Goal: Communication & Community: Participate in discussion

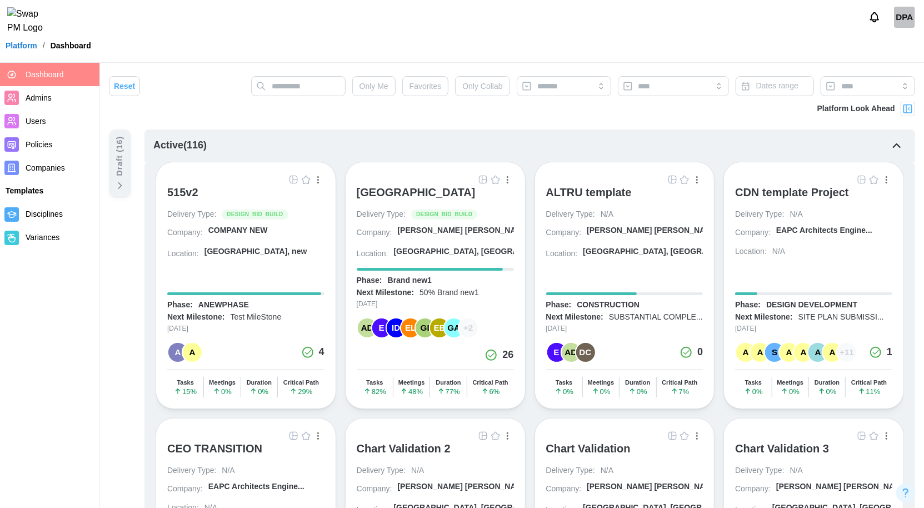
click at [483, 179] on img "button" at bounding box center [483, 179] width 9 height 9
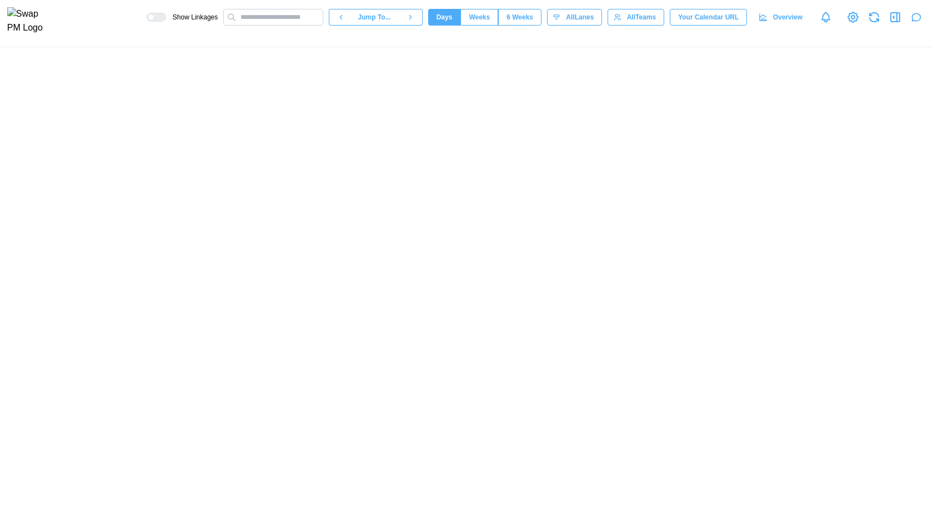
click at [913, 18] on icon "button" at bounding box center [917, 17] width 8 height 7
